Goal: Information Seeking & Learning: Find specific fact

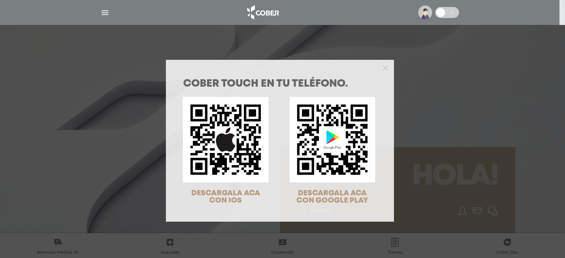
drag, startPoint x: 39, startPoint y: 13, endPoint x: 46, endPoint y: 1, distance: 14.3
click at [38, 13] on div "COBER TOUCH en tu teléfono. DESCARGALA ACA CON IOS DESCARGALA ACA CON GOOGLE PL…" at bounding box center [282, 129] width 565 height 258
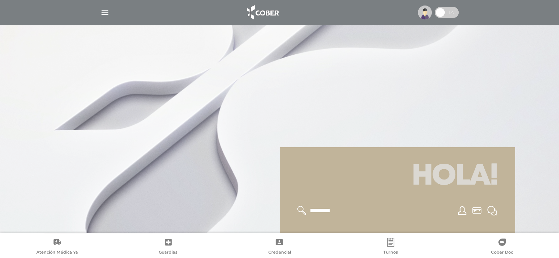
click at [103, 11] on img "button" at bounding box center [104, 12] width 9 height 9
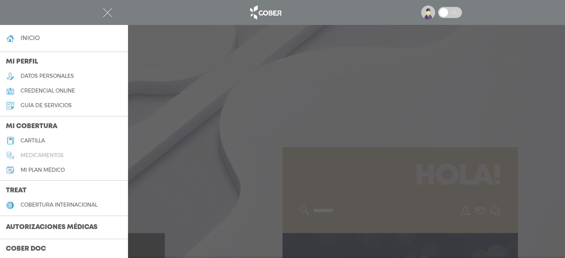
click at [54, 154] on h5 "medicamentos" at bounding box center [42, 156] width 43 height 6
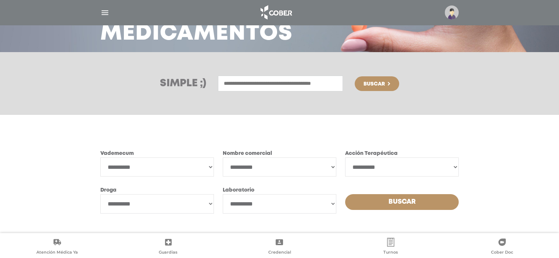
scroll to position [69, 0]
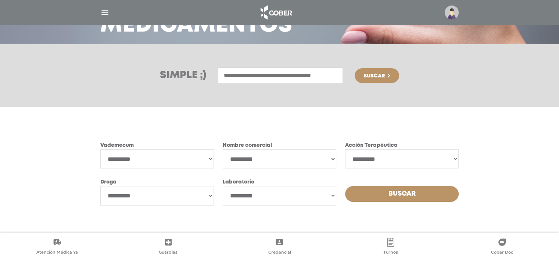
click at [273, 75] on input "text" at bounding box center [280, 76] width 125 height 16
click at [178, 152] on select "**********" at bounding box center [157, 159] width 114 height 19
click at [201, 129] on form "**********" at bounding box center [279, 174] width 359 height 92
click at [286, 76] on input "text" at bounding box center [280, 76] width 125 height 16
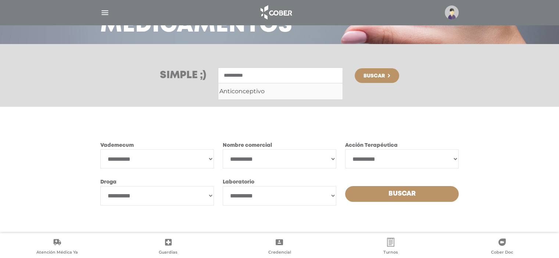
click at [288, 85] on ul "Anticonceptivo" at bounding box center [280, 91] width 125 height 17
drag, startPoint x: 294, startPoint y: 91, endPoint x: 321, endPoint y: 82, distance: 27.8
click at [294, 91] on div "Anticonceptivo" at bounding box center [280, 91] width 122 height 9
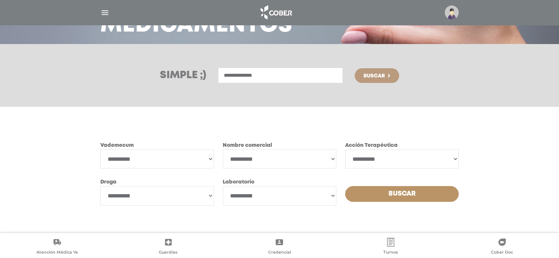
type input "**********"
click at [382, 74] on span "Buscar" at bounding box center [374, 76] width 21 height 5
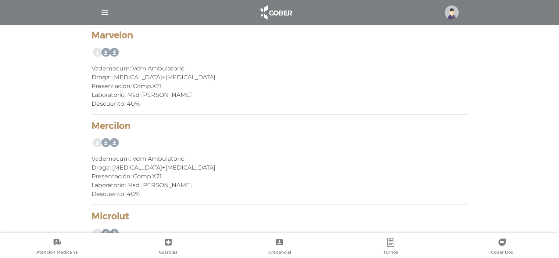
scroll to position [294, 0]
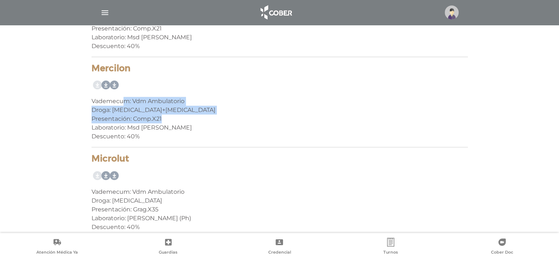
drag, startPoint x: 124, startPoint y: 101, endPoint x: 185, endPoint y: 122, distance: 65.5
click at [185, 122] on div "Mercilon Vademecum: Vdm Ambulatorio Droga: [MEDICAL_DATA]+[MEDICAL_DATA] Presen…" at bounding box center [280, 105] width 376 height 85
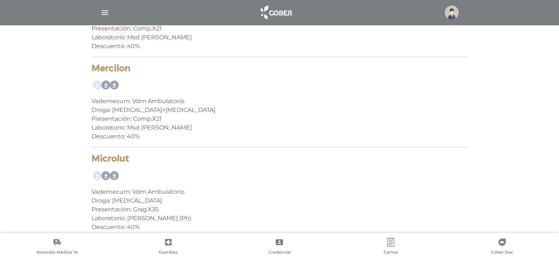
click at [195, 135] on div "Descuento: 40%" at bounding box center [280, 136] width 376 height 9
